Goal: Task Accomplishment & Management: Complete application form

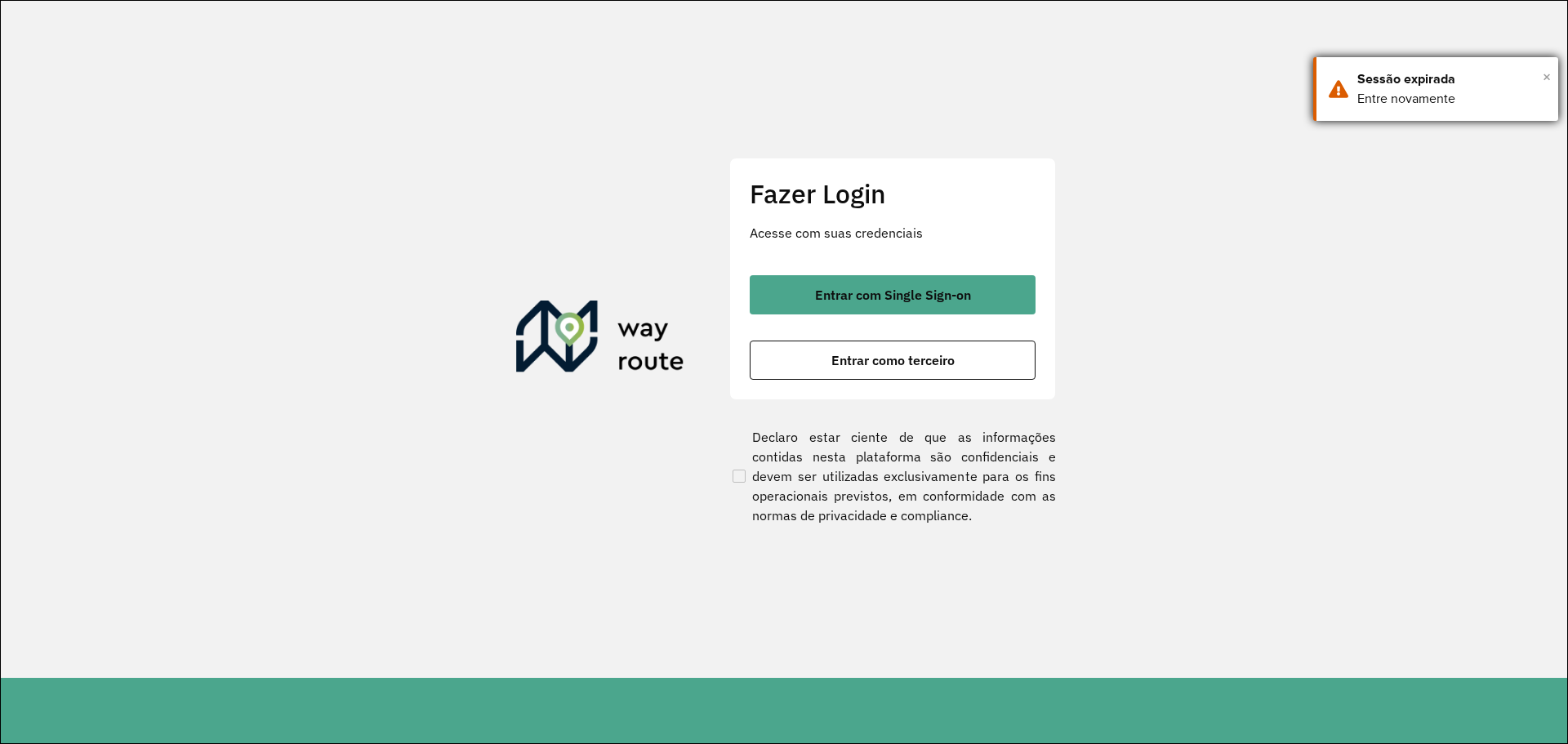
click at [1546, 77] on span "×" at bounding box center [1546, 77] width 8 height 25
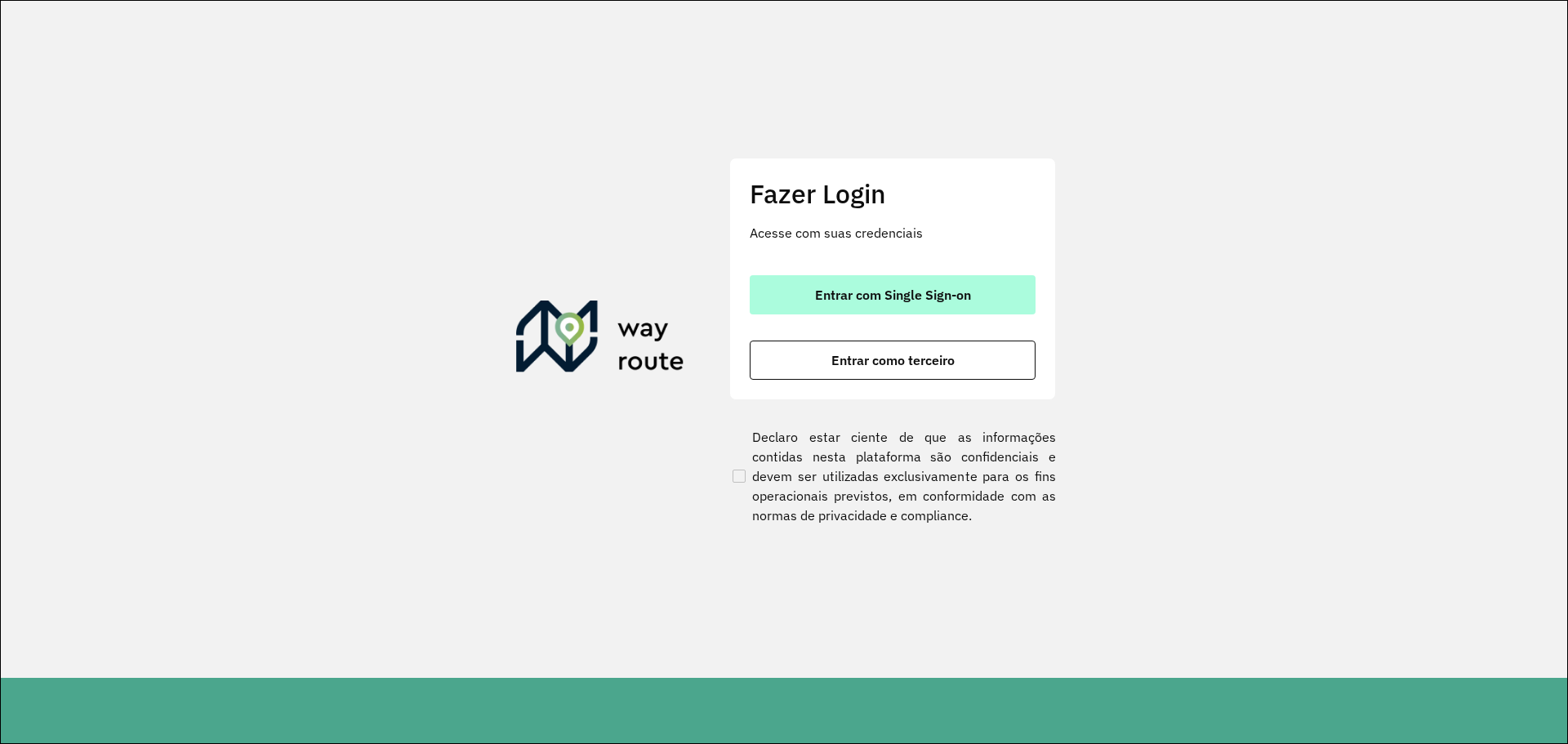
click at [991, 294] on button "Entrar com Single Sign-on" at bounding box center [892, 295] width 286 height 39
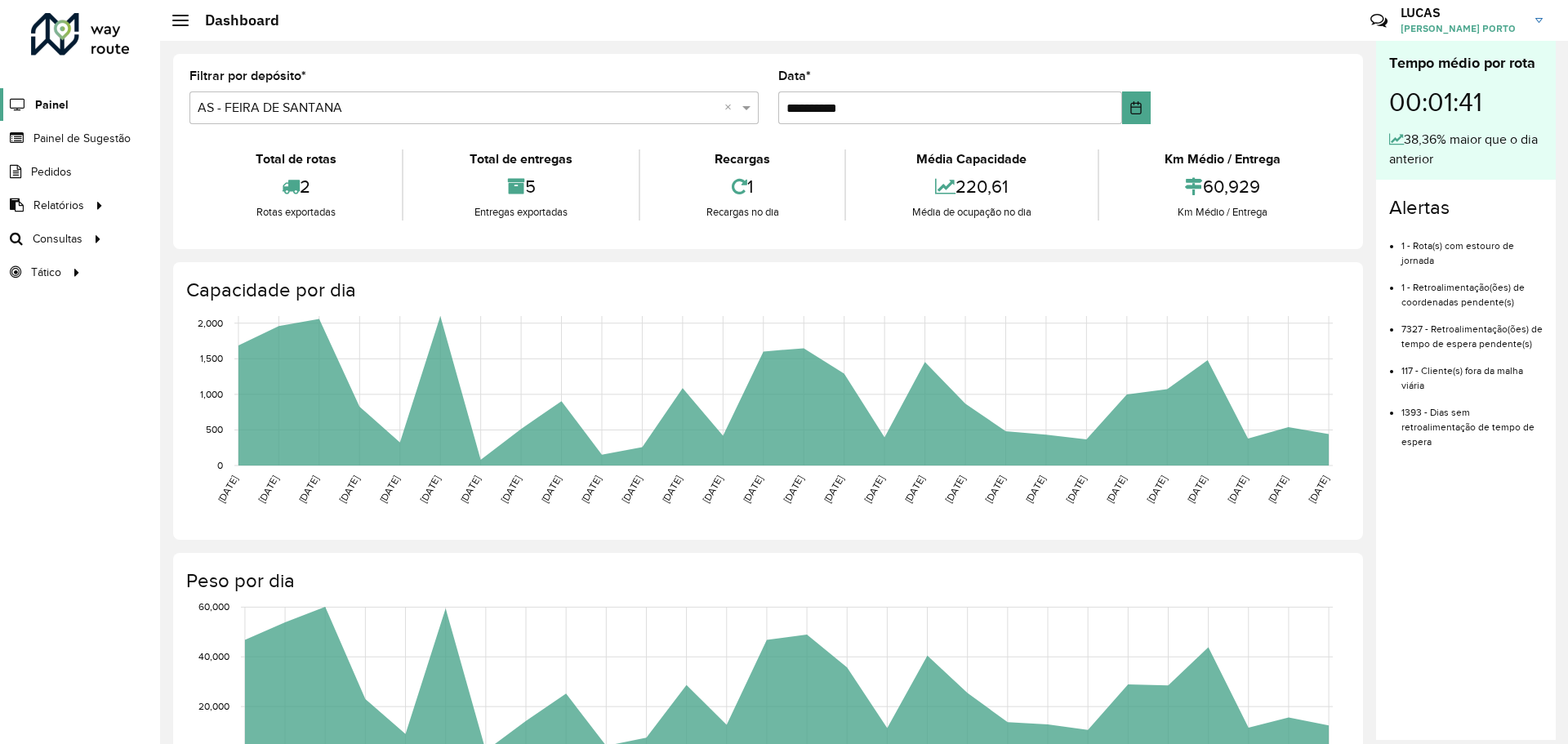
click at [57, 113] on link "Painel" at bounding box center [34, 104] width 69 height 33
click at [77, 139] on span "Painel de Sugestão" at bounding box center [84, 138] width 102 height 17
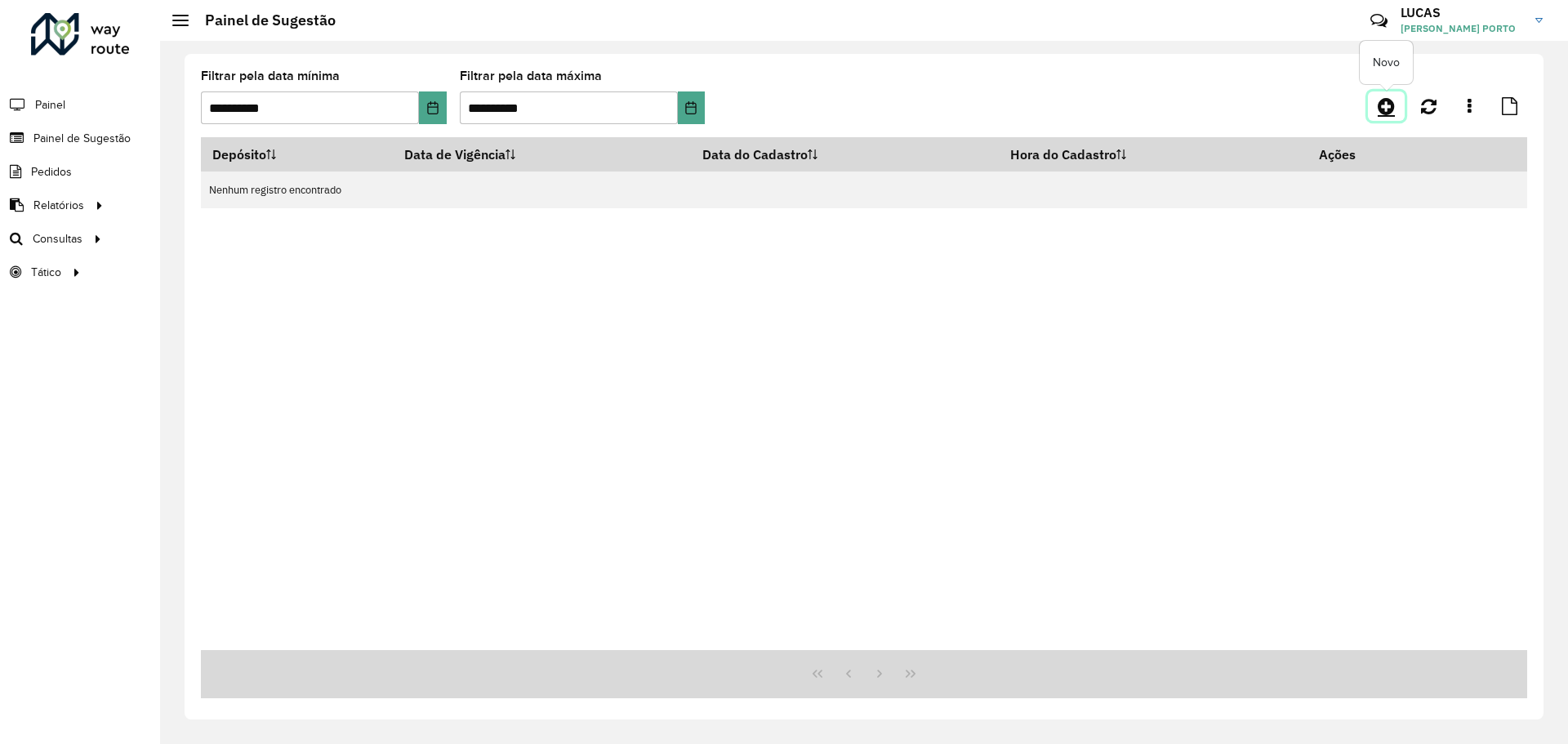
click at [1383, 116] on link at bounding box center [1387, 105] width 37 height 29
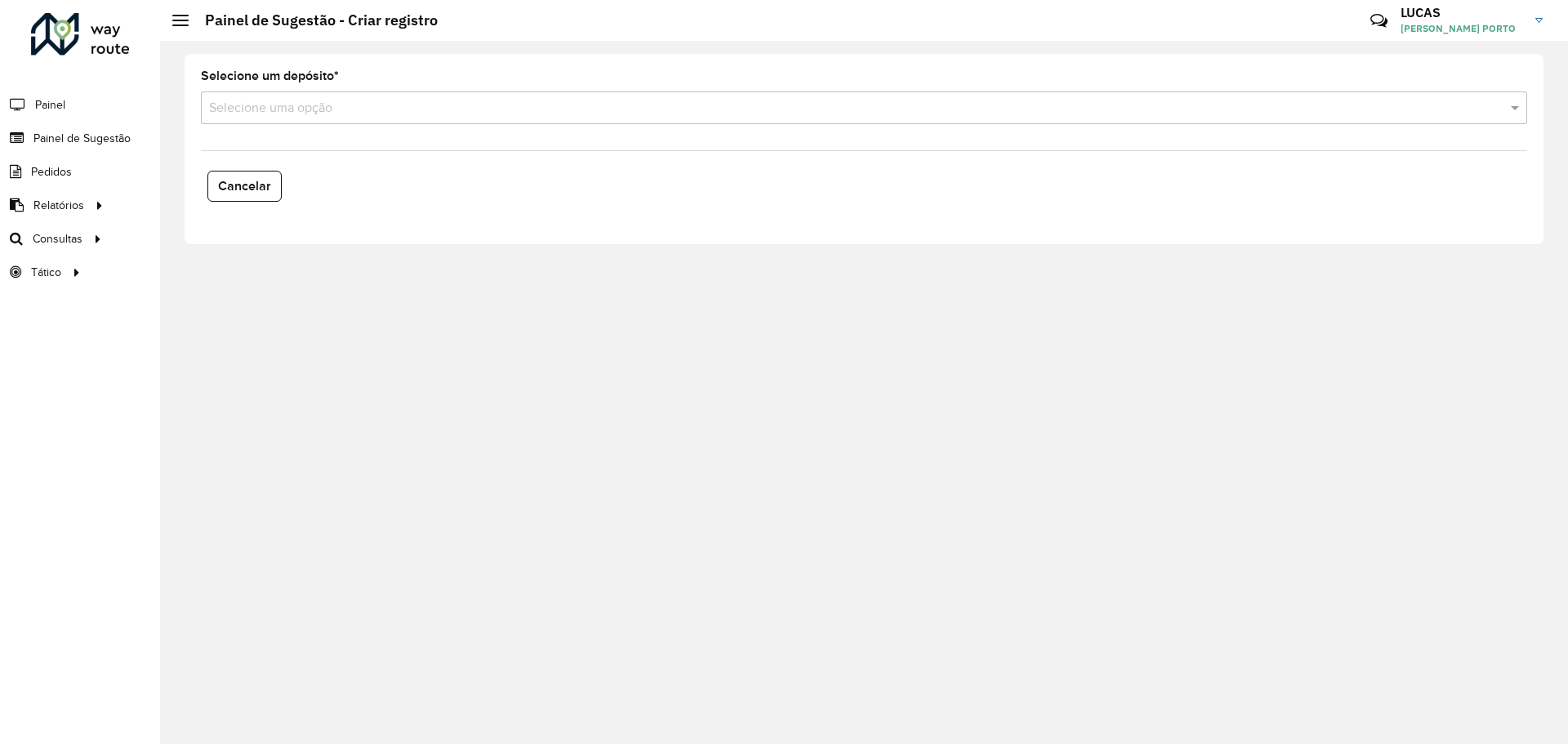
click at [435, 115] on input "text" at bounding box center [847, 109] width 1277 height 19
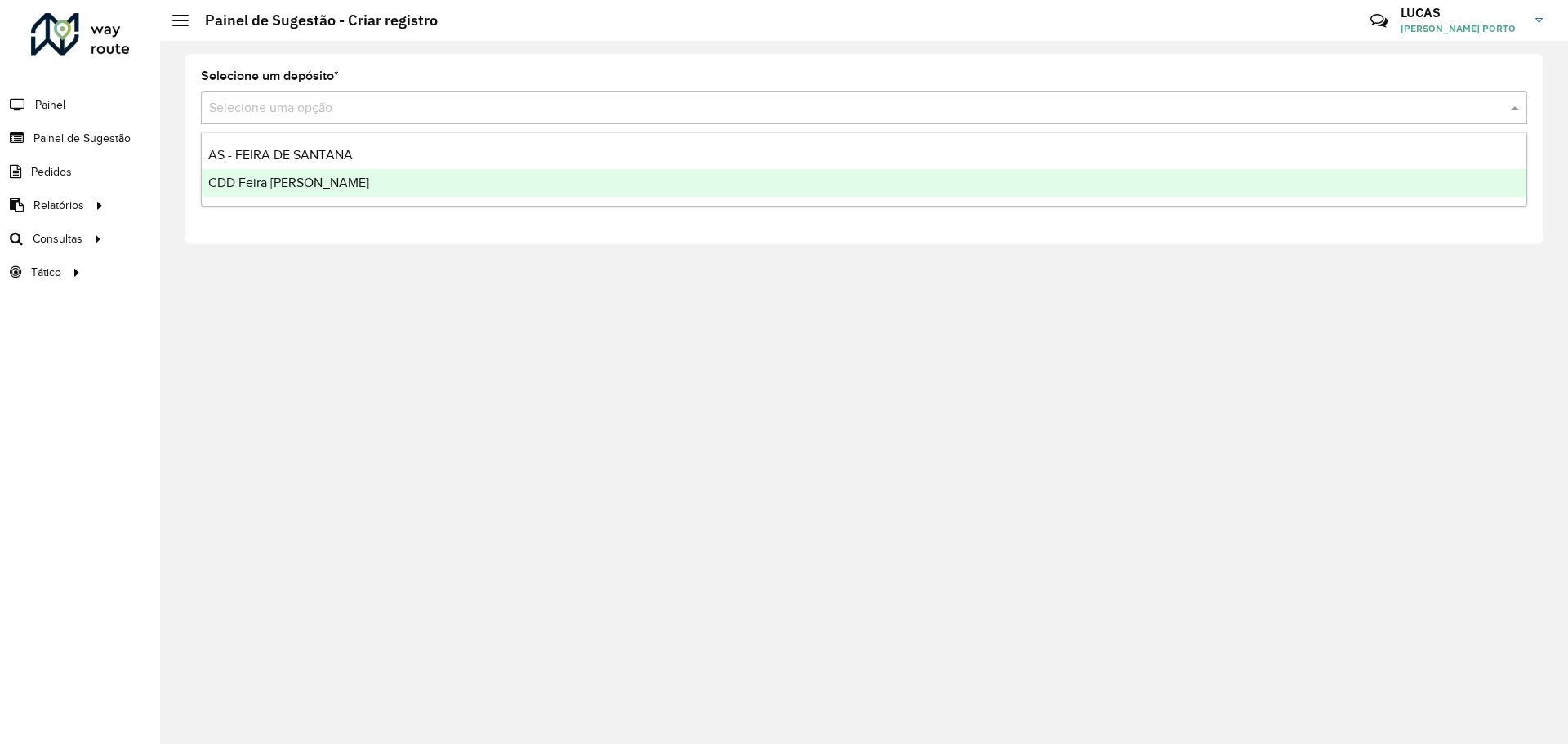
click at [249, 171] on div "CDD Feira [PERSON_NAME]" at bounding box center [864, 182] width 1325 height 27
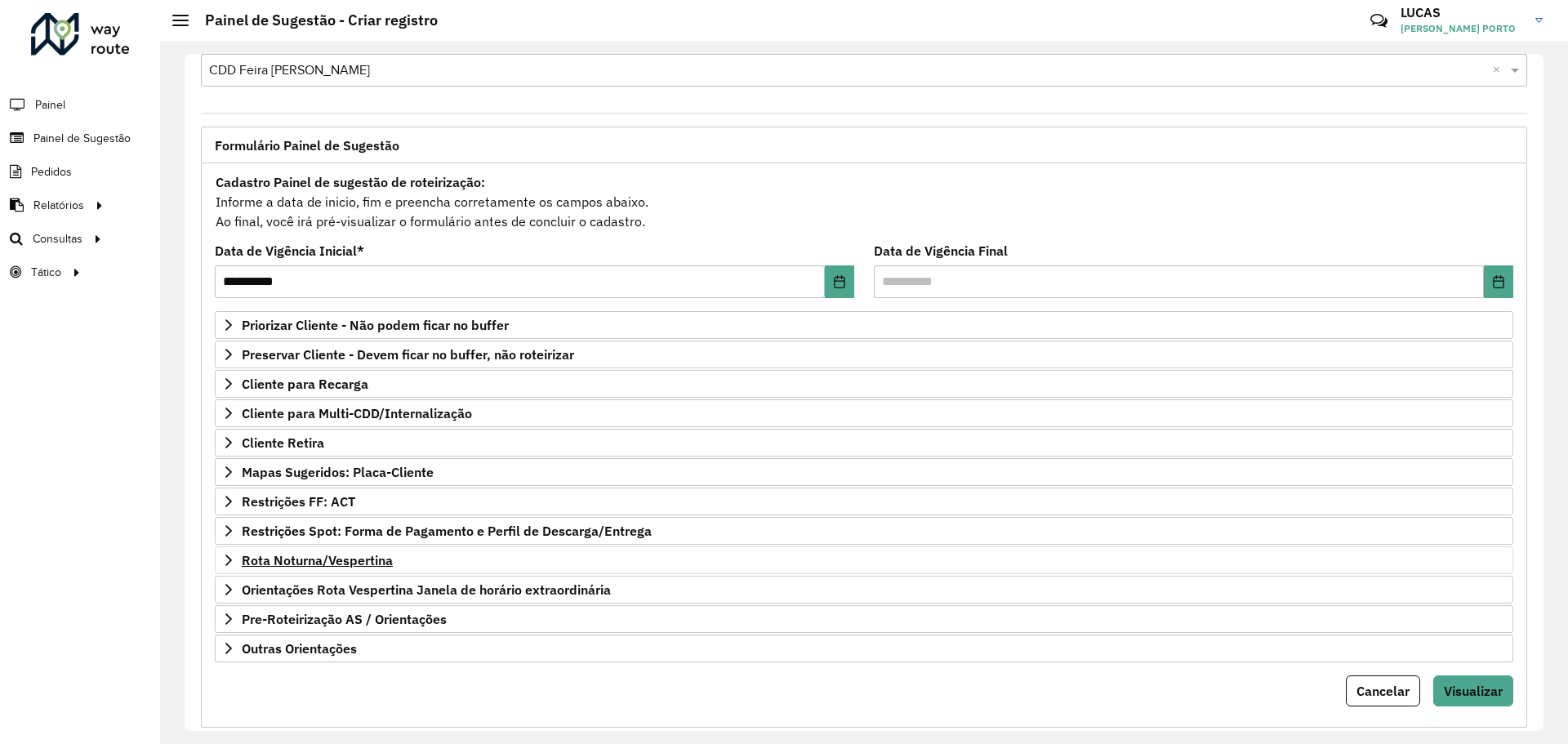
scroll to position [70, 0]
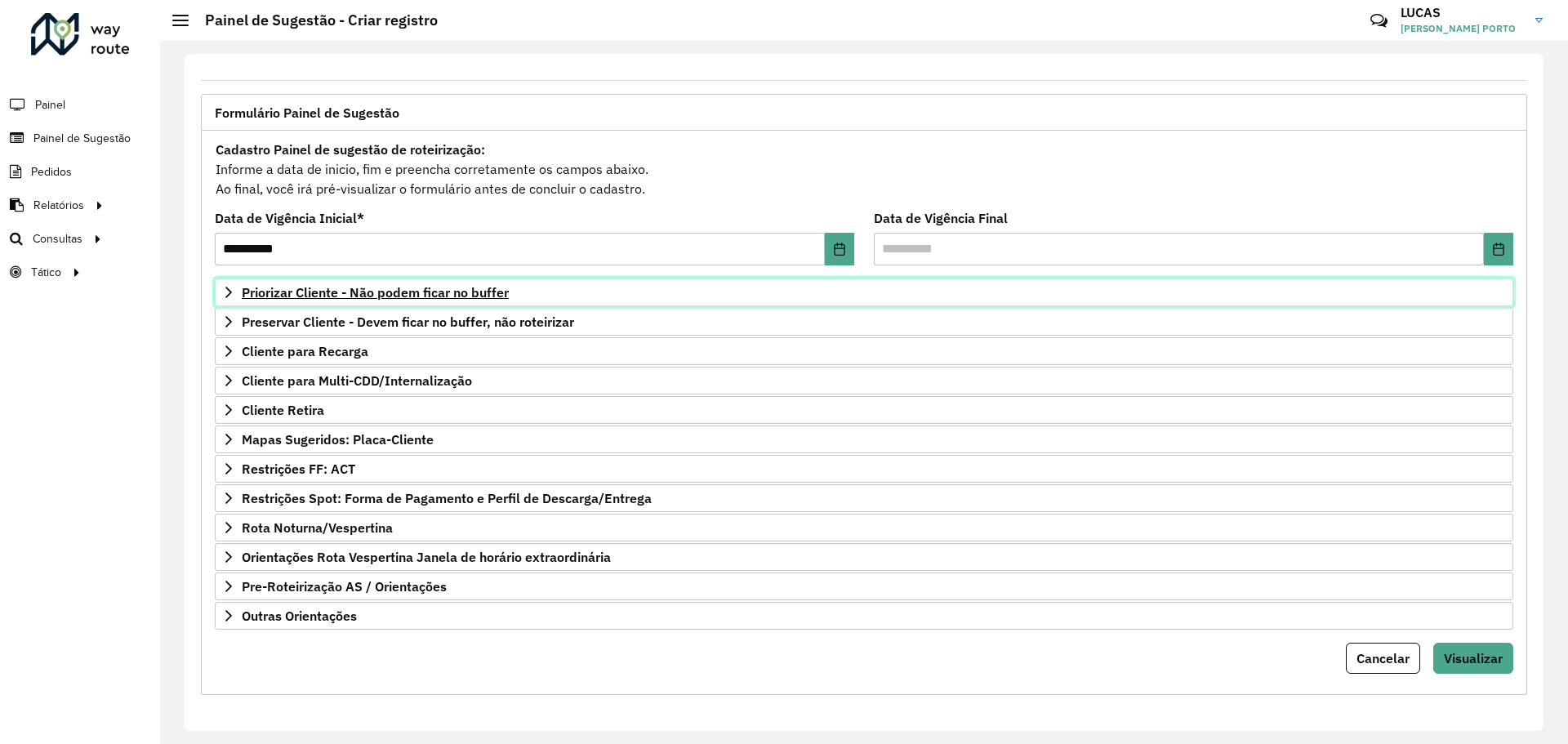
click at [402, 298] on span "Priorizar Cliente - Não podem ficar no buffer" at bounding box center [375, 292] width 267 height 13
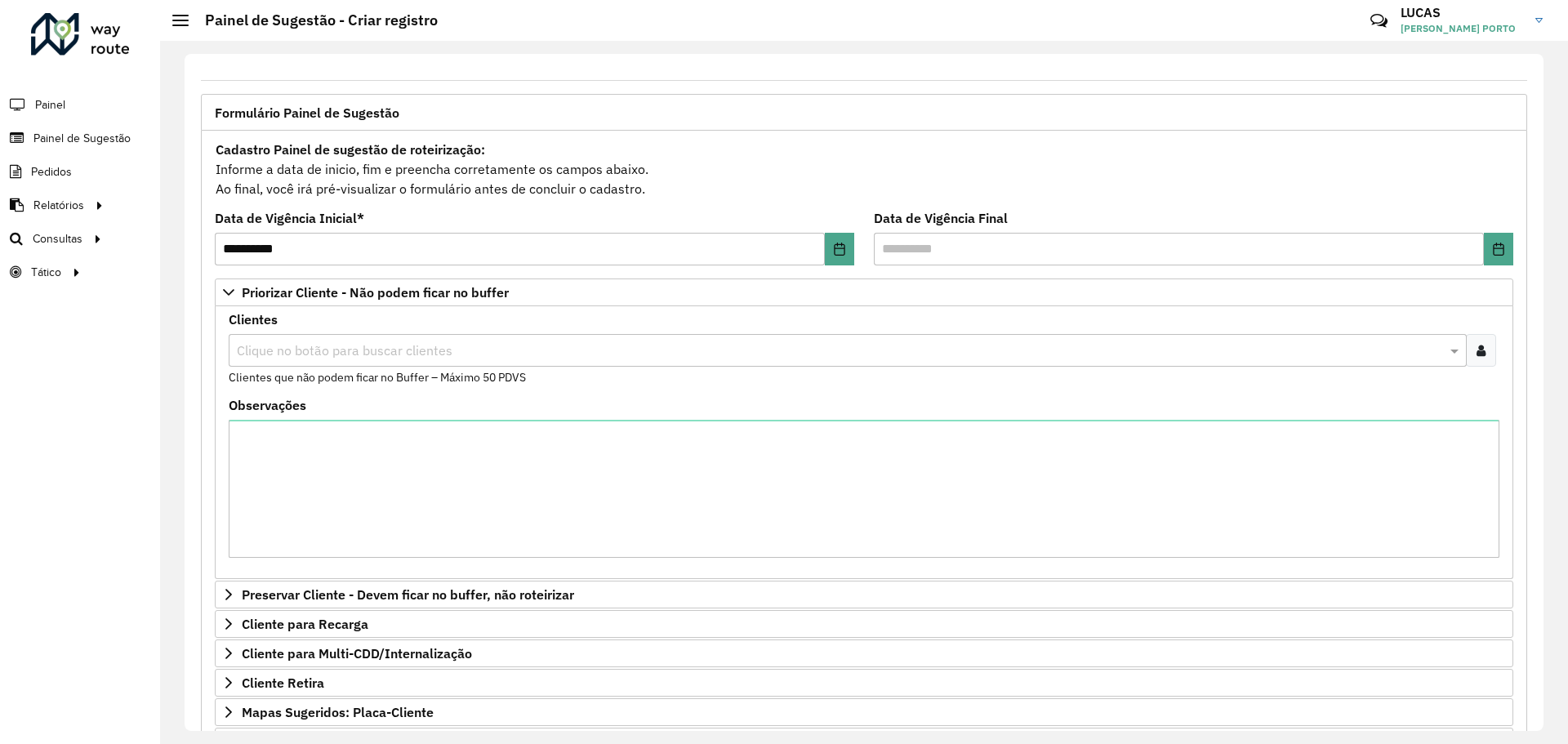
click at [364, 357] on input "text" at bounding box center [839, 351] width 1213 height 19
click at [256, 350] on input "********" at bounding box center [832, 351] width 1200 height 19
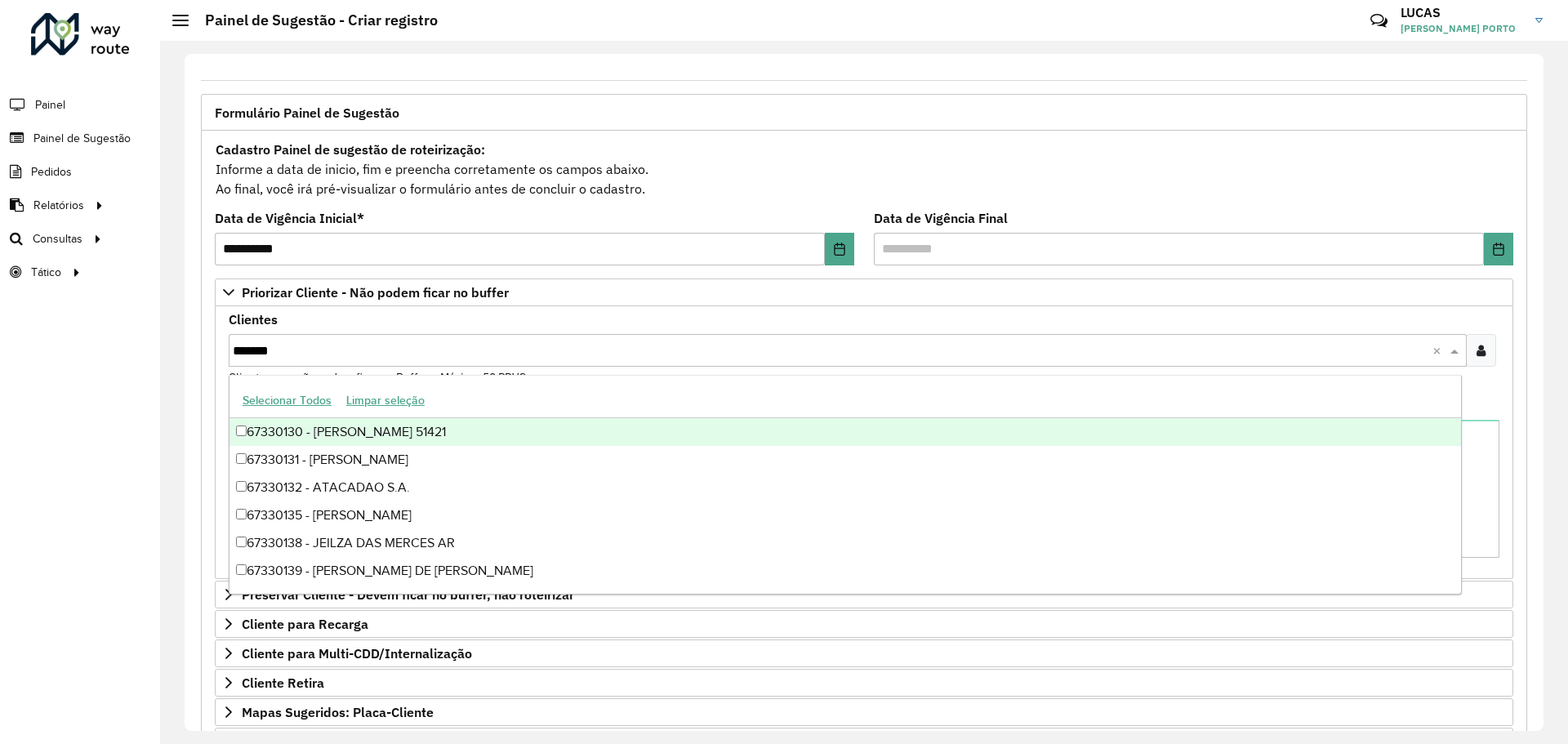
type input "********"
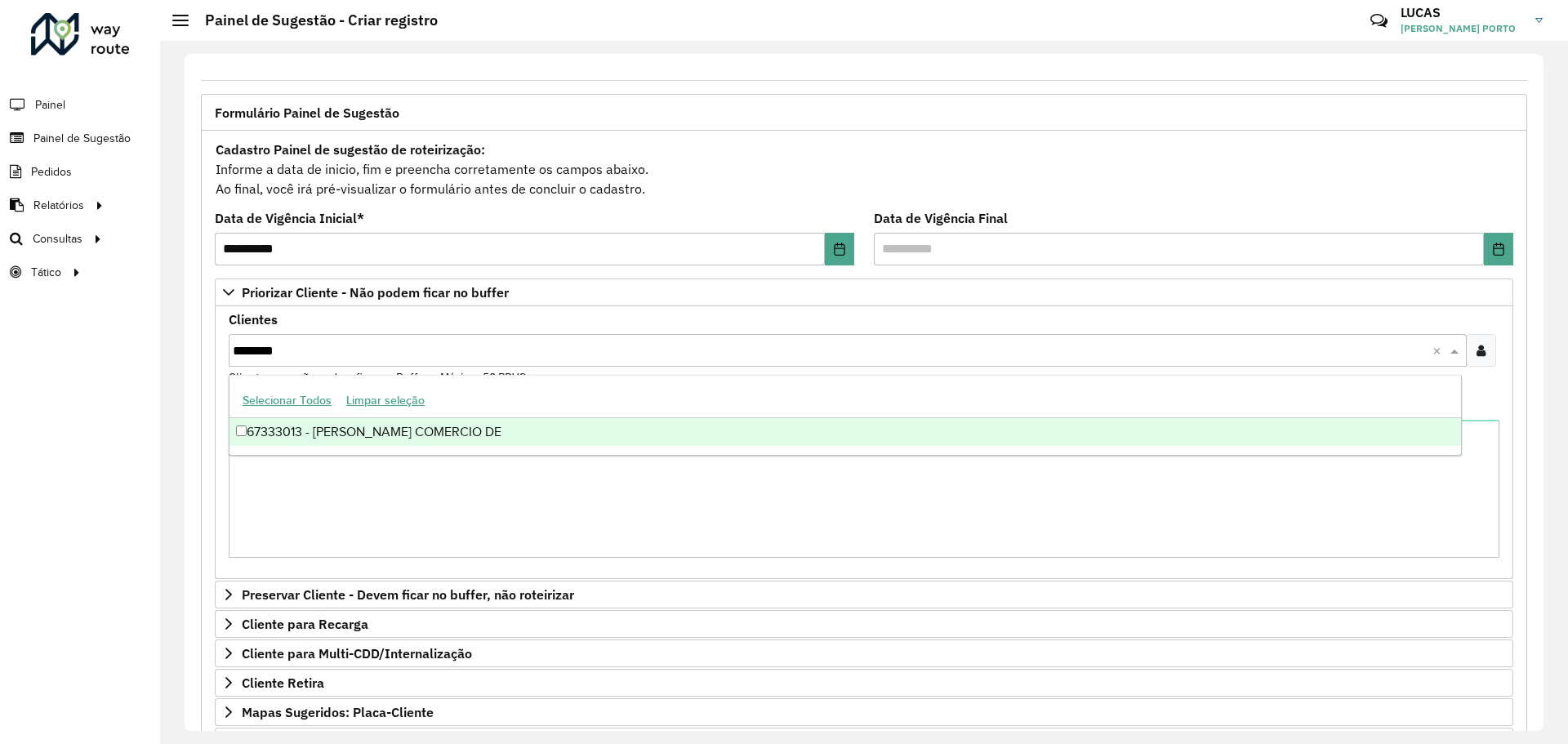
drag, startPoint x: 317, startPoint y: 347, endPoint x: 210, endPoint y: 343, distance: 107.1
click at [216, 343] on div "Clientes Clique no botão para buscar clientes ******** × Clientes que não podem…" at bounding box center [864, 442] width 1298 height 272
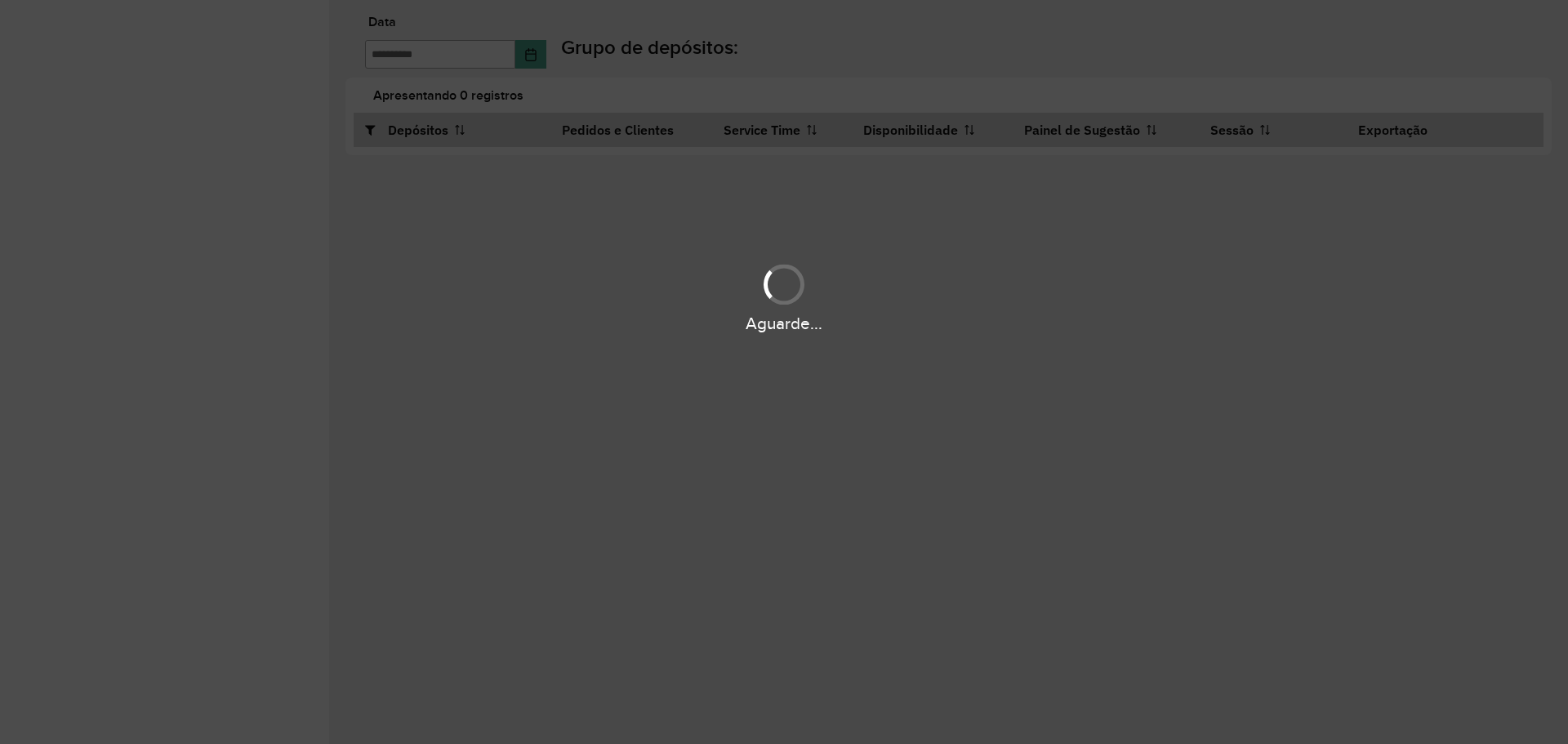
type input "**********"
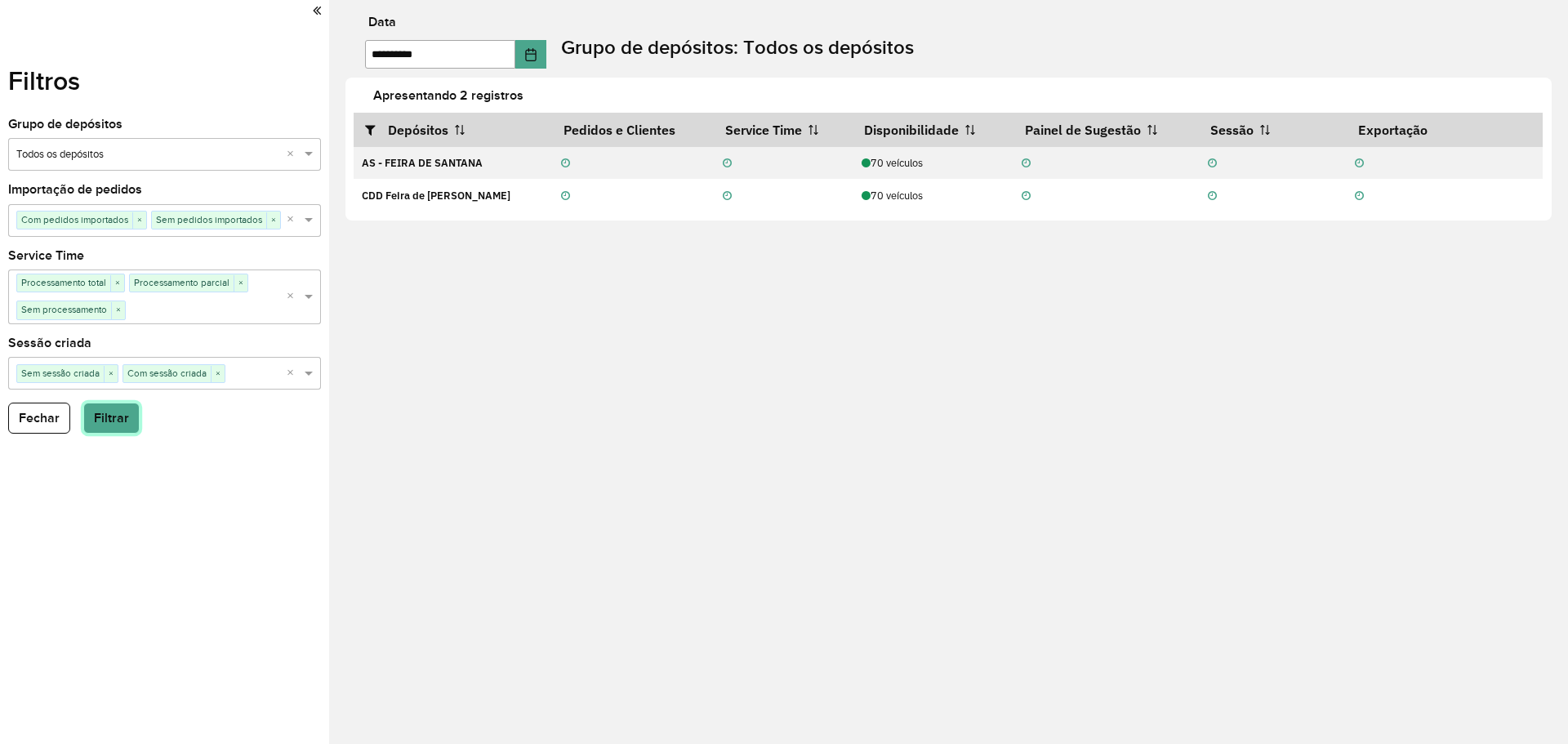
click at [120, 422] on button "Filtrar" at bounding box center [111, 418] width 57 height 31
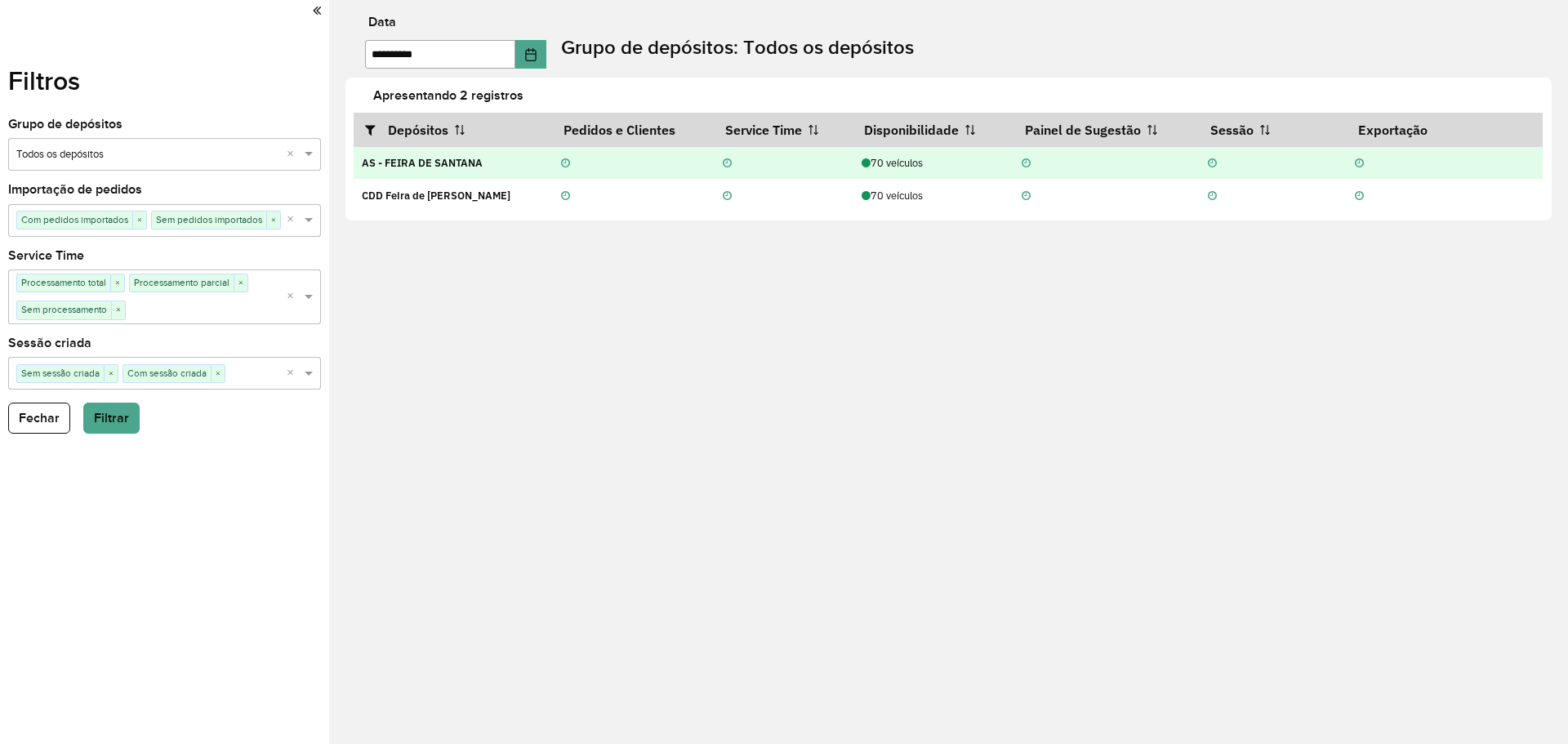
click at [1153, 160] on td at bounding box center [1106, 163] width 187 height 33
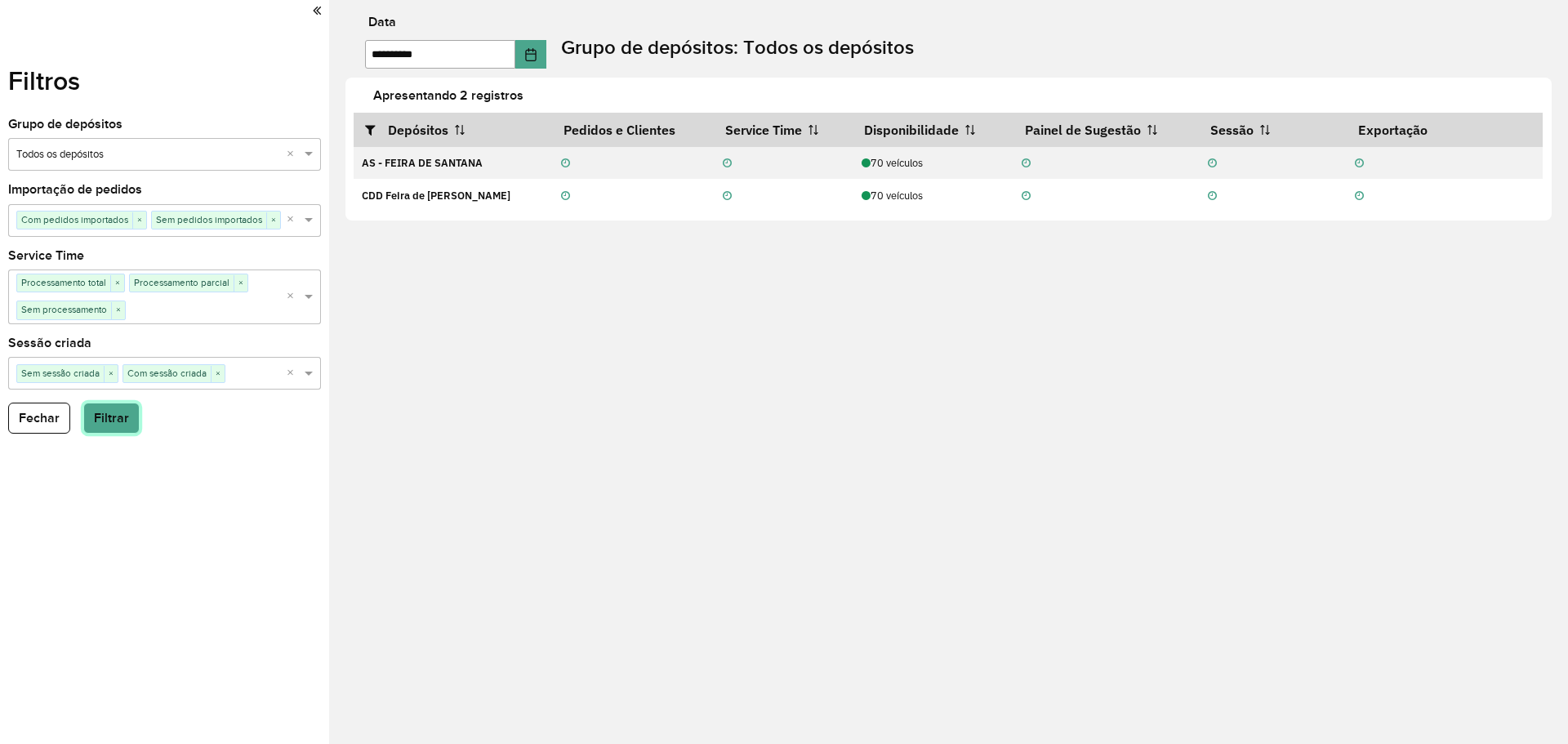
click at [119, 426] on button "Filtrar" at bounding box center [111, 418] width 57 height 31
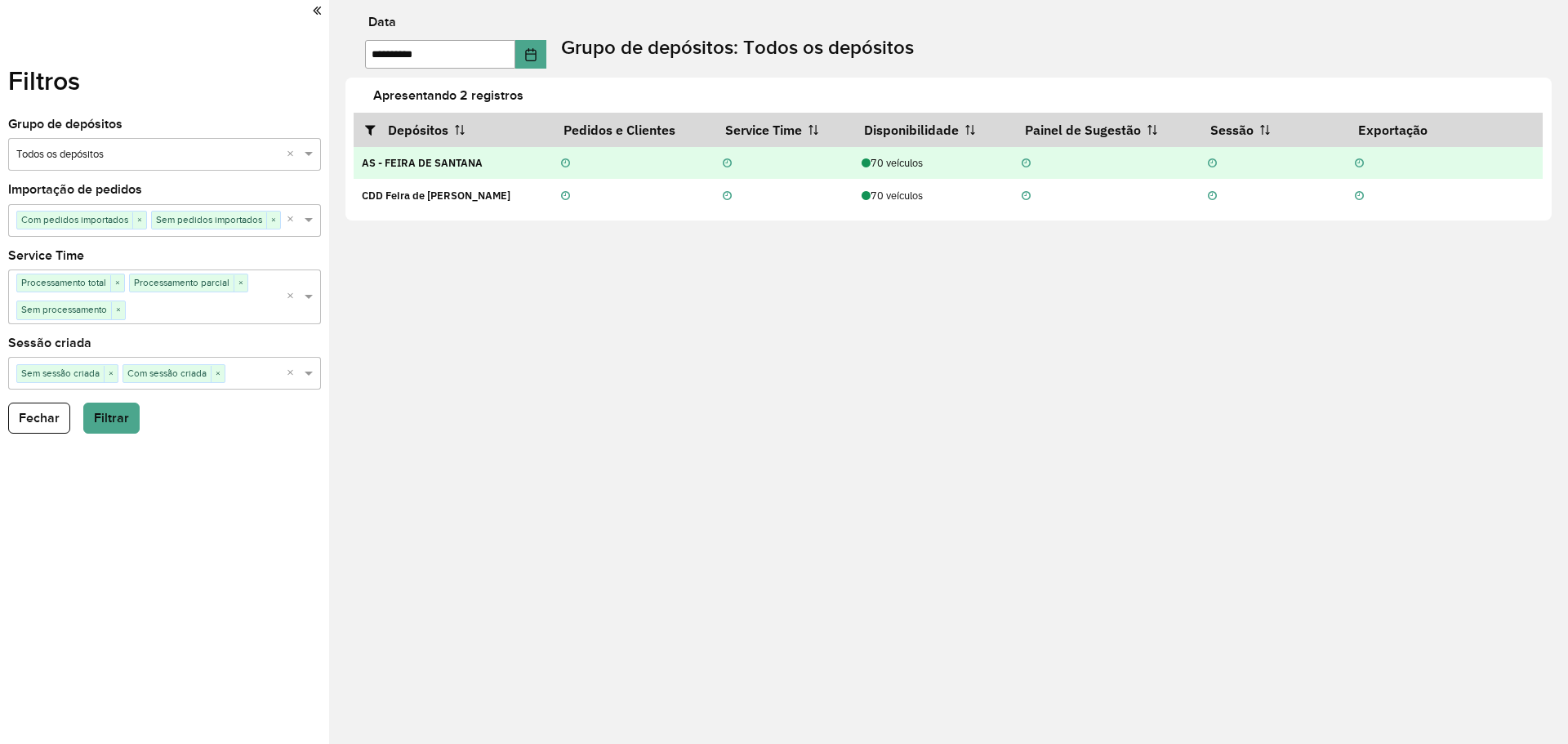
click at [616, 150] on td at bounding box center [633, 163] width 162 height 33
click at [440, 163] on strong "AS - FEIRA DE SANTANA" at bounding box center [422, 163] width 121 height 14
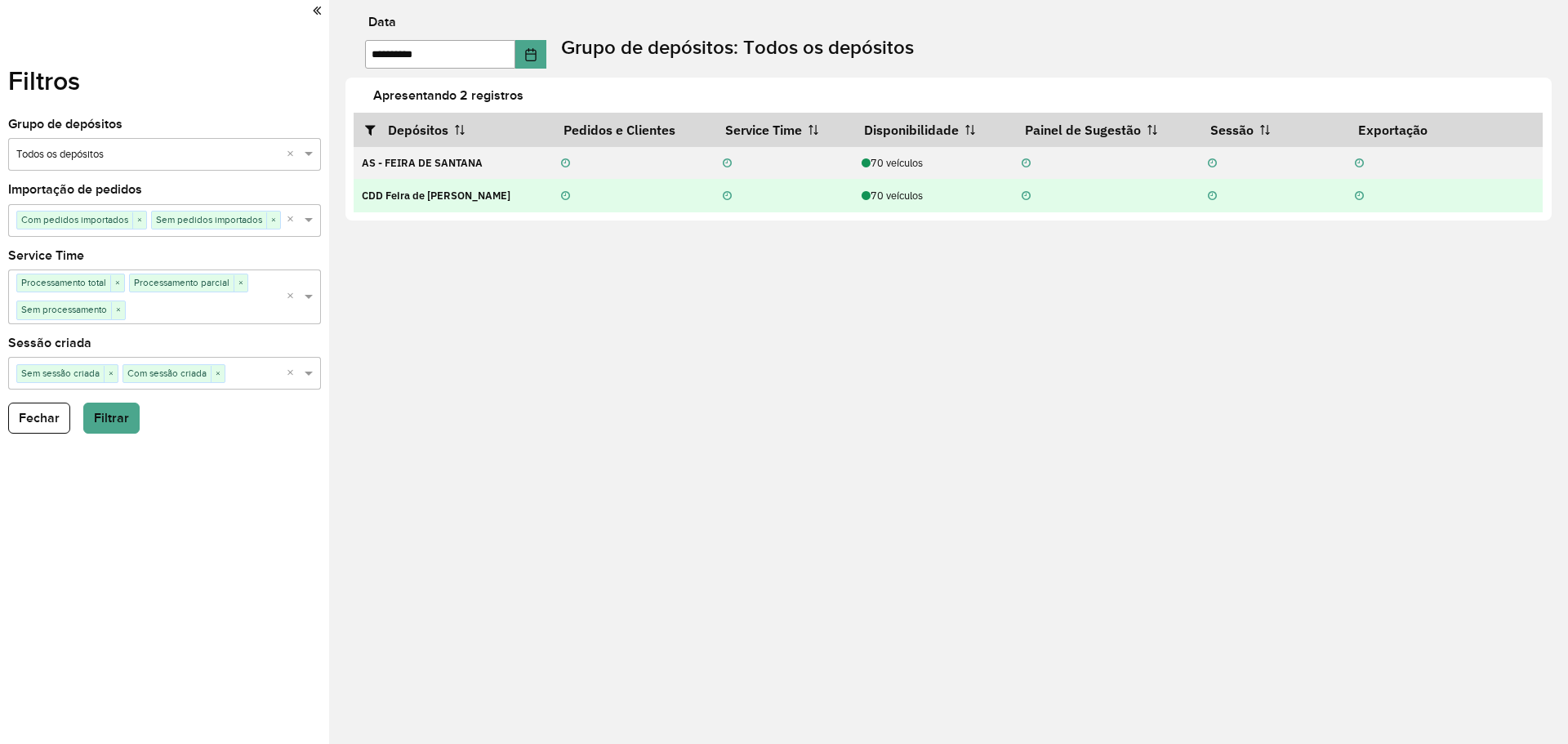
click at [508, 204] on td "CDD Feira [PERSON_NAME]" at bounding box center [453, 195] width 198 height 33
